Goal: Find specific fact: Find specific page/section

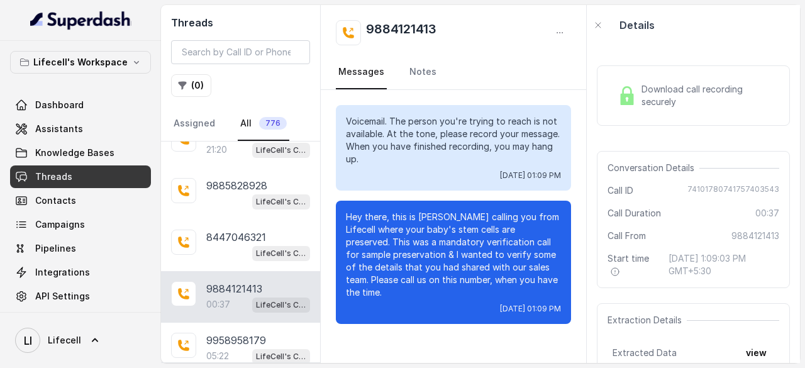
scroll to position [712, 0]
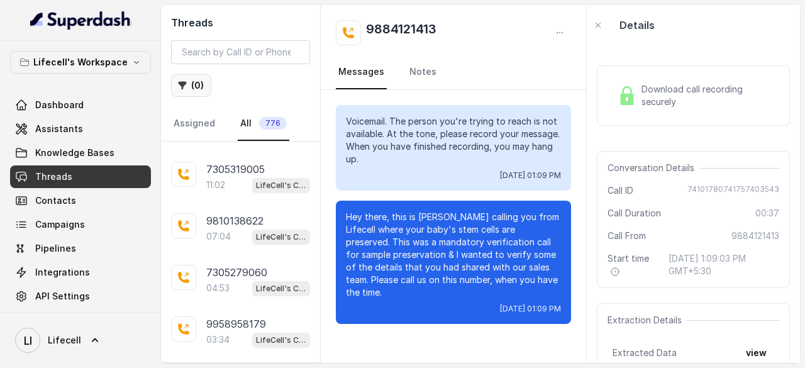
click at [190, 87] on button "( 0 )" at bounding box center [191, 85] width 40 height 23
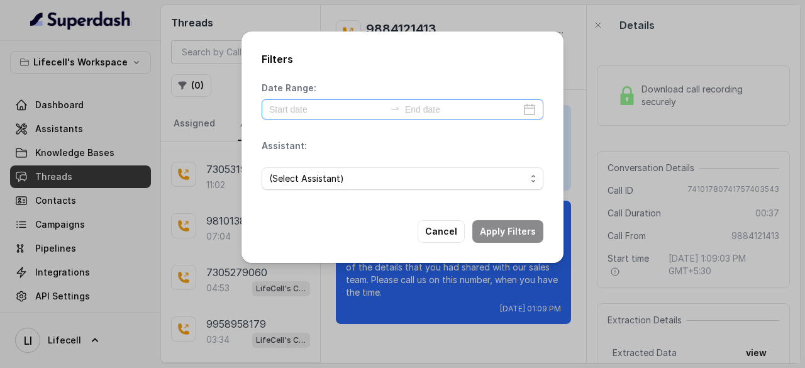
click at [308, 101] on div at bounding box center [403, 109] width 282 height 20
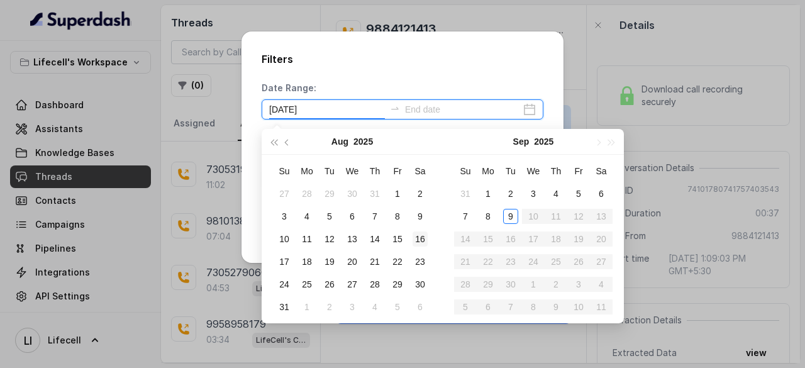
type input "[DATE]"
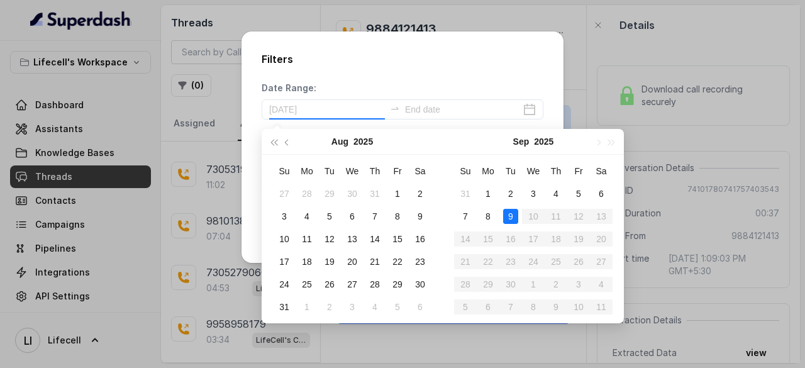
click at [508, 214] on div "9" at bounding box center [510, 216] width 15 height 15
type input "[DATE]"
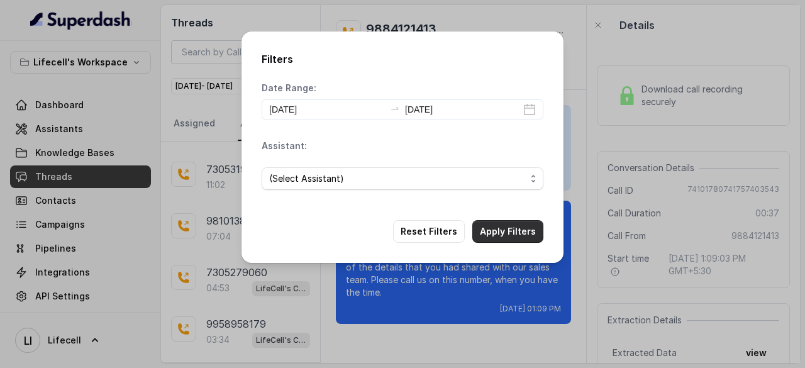
click at [501, 230] on button "Apply Filters" at bounding box center [507, 231] width 71 height 23
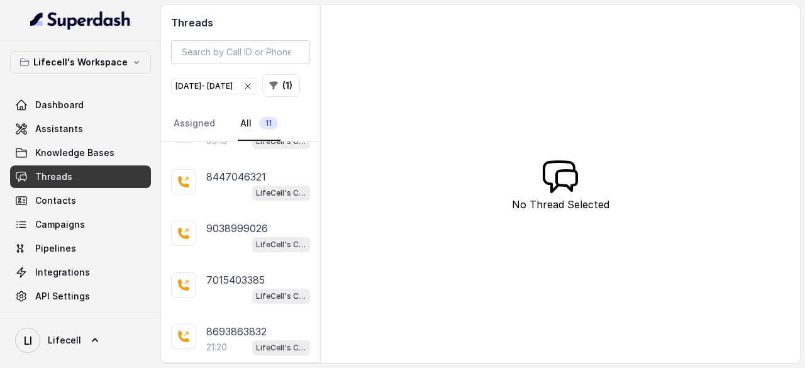
scroll to position [362, 0]
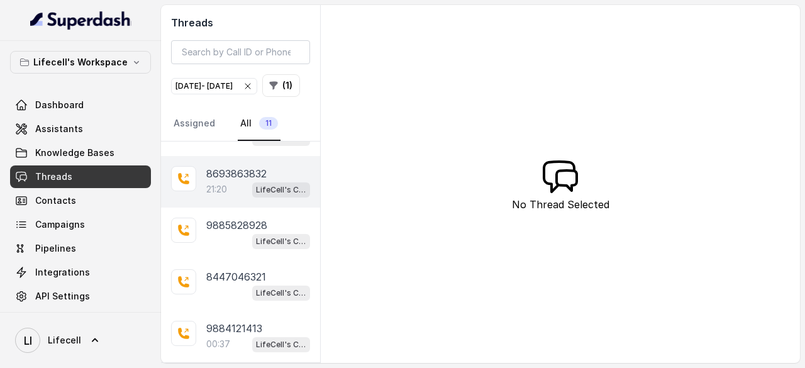
drag, startPoint x: 225, startPoint y: 184, endPoint x: 230, endPoint y: 191, distance: 8.1
click at [225, 184] on div "21:20 LifeCell's Call Assistant" at bounding box center [258, 189] width 104 height 16
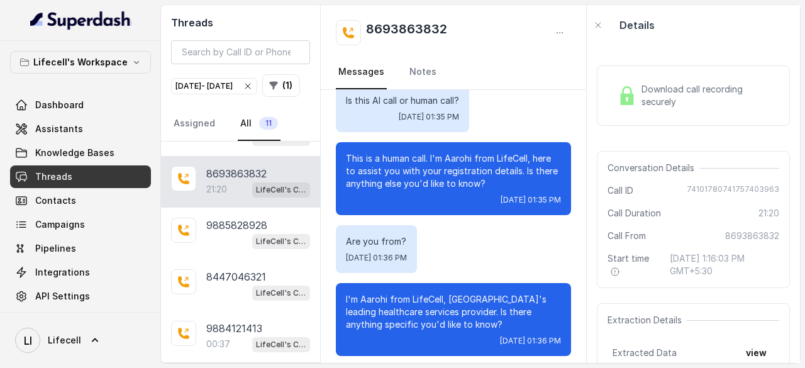
scroll to position [13681, 0]
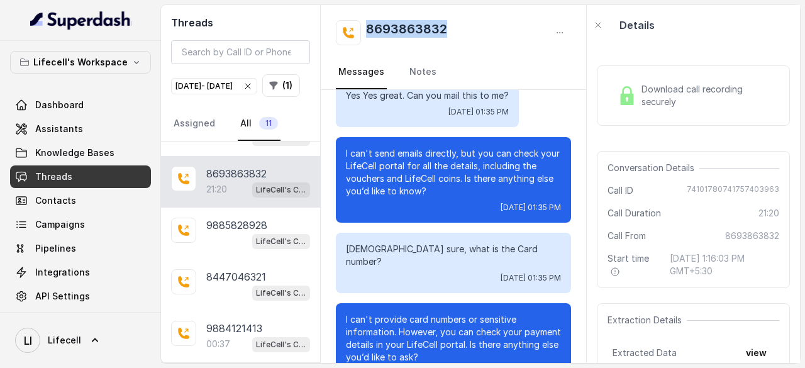
drag, startPoint x: 459, startPoint y: 25, endPoint x: 366, endPoint y: 29, distance: 92.5
click at [366, 29] on div "8693863832" at bounding box center [453, 32] width 235 height 25
copy h2 "8693863832"
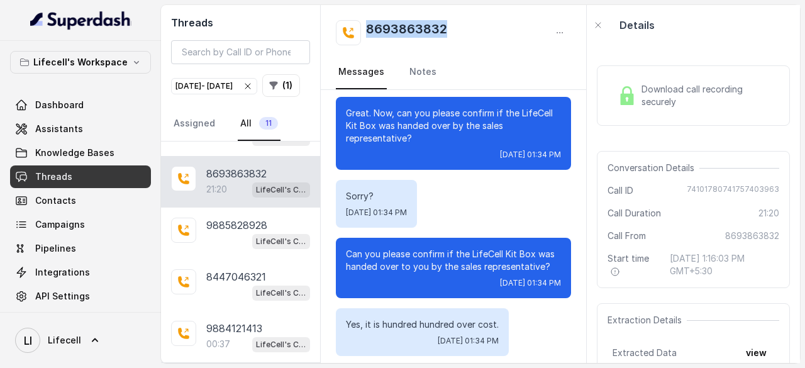
scroll to position [12486, 0]
